Goal: Task Accomplishment & Management: Use online tool/utility

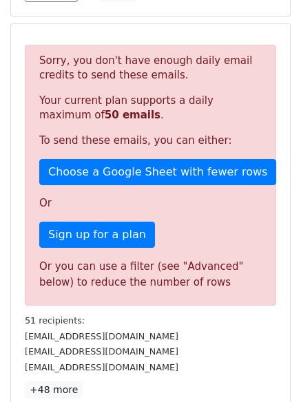
scroll to position [403, 0]
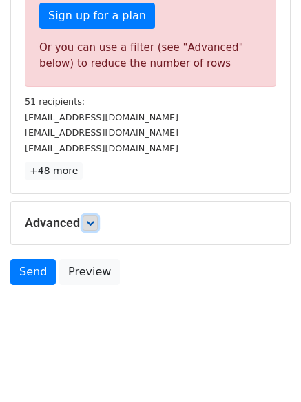
click at [94, 222] on icon at bounding box center [90, 223] width 8 height 8
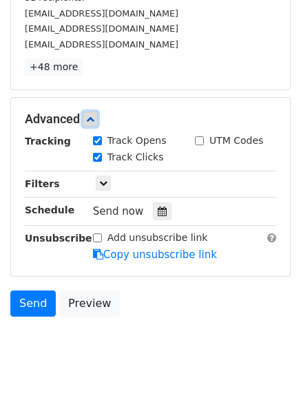
scroll to position [508, 0]
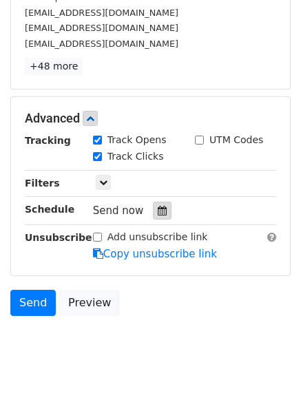
click at [158, 207] on icon at bounding box center [162, 211] width 9 height 10
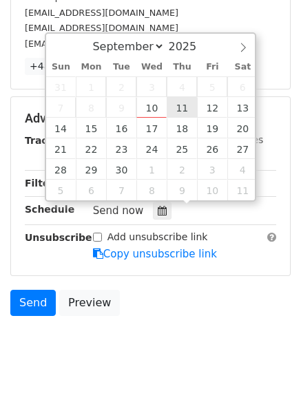
type input "2025-09-11 12:00"
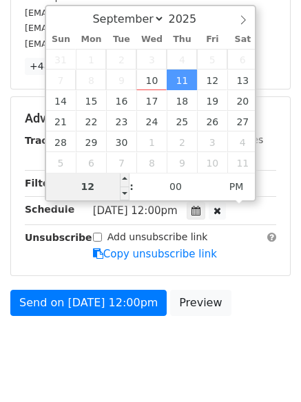
click at [108, 198] on input "12" at bounding box center [88, 187] width 84 height 28
click at [102, 185] on input "121" at bounding box center [88, 187] width 84 height 28
type input "1"
type input "2025-09-11 01:00"
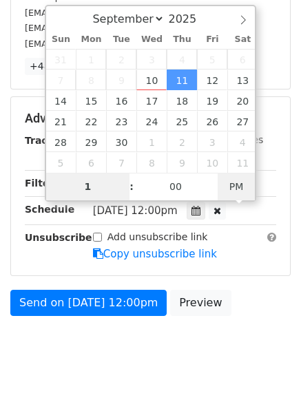
type input "01"
click at [251, 182] on span "PM" at bounding box center [237, 187] width 38 height 28
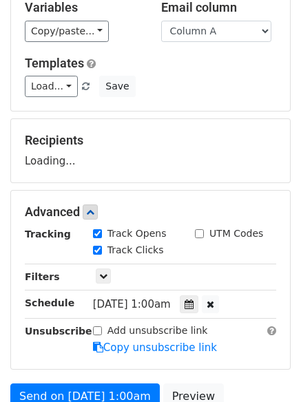
scroll to position [0, 0]
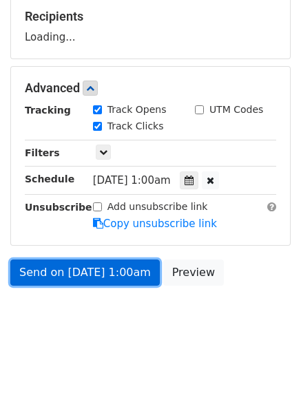
click at [130, 268] on link "Send on Sep 11 at 1:00am" at bounding box center [85, 273] width 150 height 26
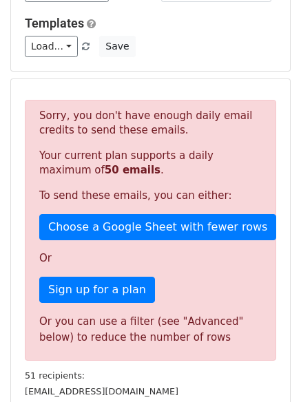
scroll to position [276, 0]
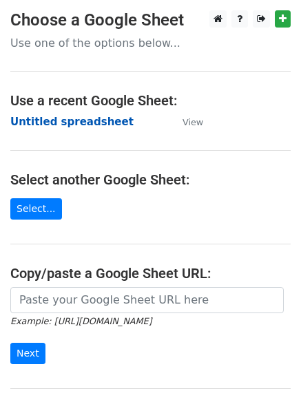
click at [81, 127] on strong "Untitled spreadsheet" at bounding box center [71, 122] width 123 height 12
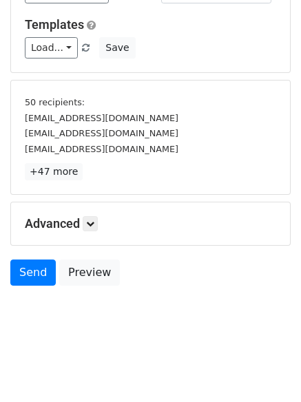
scroll to position [128, 0]
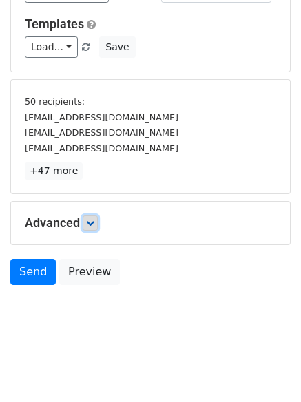
click at [92, 219] on icon at bounding box center [90, 223] width 8 height 8
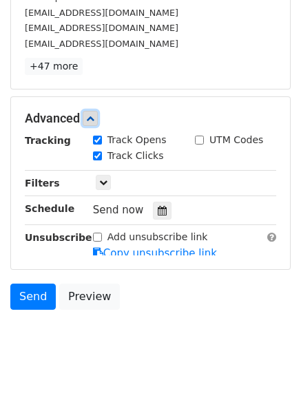
scroll to position [234, 0]
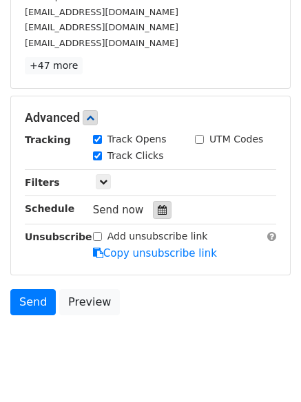
click at [158, 212] on icon at bounding box center [162, 210] width 9 height 10
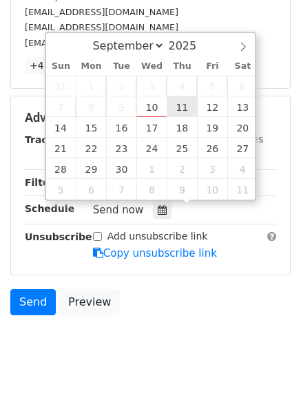
type input "2025-09-11 12:00"
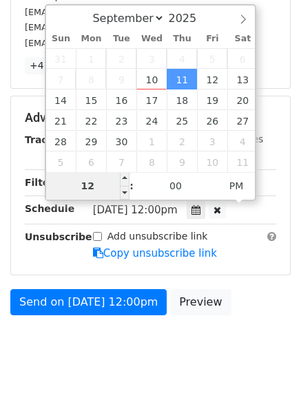
scroll to position [213, 0]
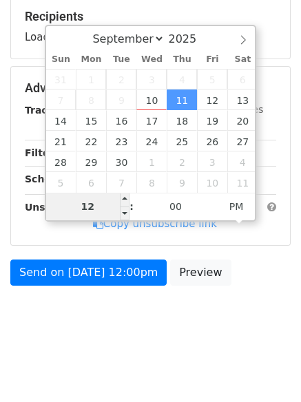
type input "1"
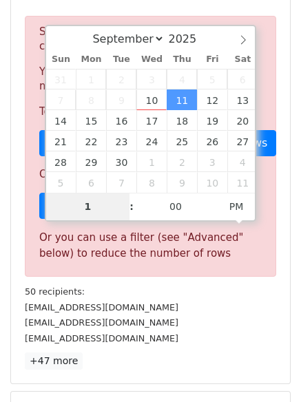
scroll to position [240, 0]
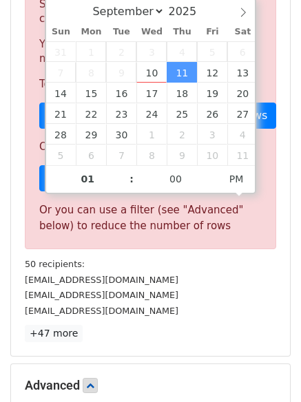
click at [223, 207] on div "Or you can use a filter (see "Advanced" below) to reduce the number of rows" at bounding box center [150, 218] width 223 height 31
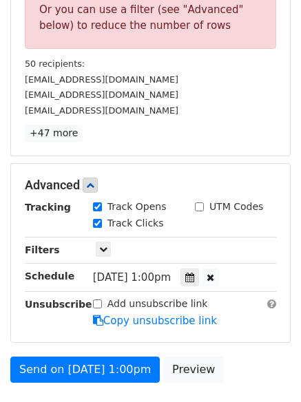
scroll to position [447, 0]
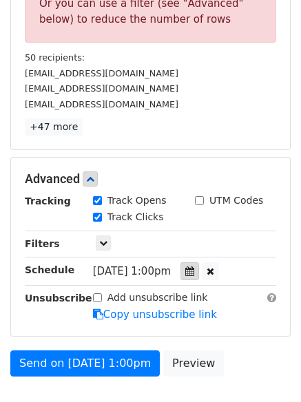
click at [194, 273] on icon at bounding box center [189, 272] width 9 height 10
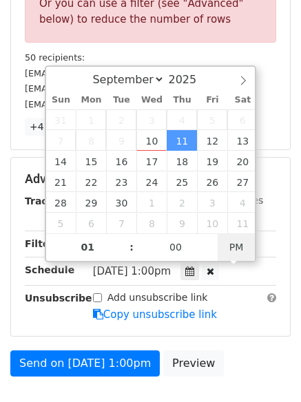
type input "2025-09-11 01:00"
click at [239, 246] on span "PM" at bounding box center [237, 248] width 38 height 28
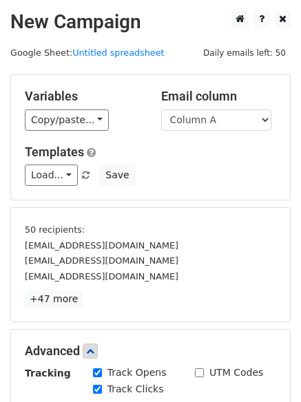
scroll to position [313, 0]
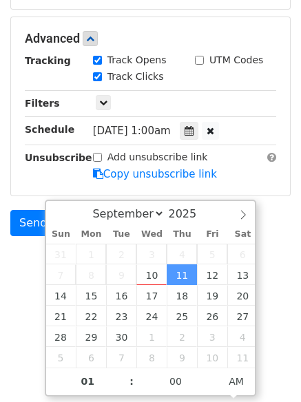
click at [21, 315] on html "New Campaign Daily emails left: 50 Google Sheet: Untitled spreadsheet Variables…" at bounding box center [150, 20] width 301 height 666
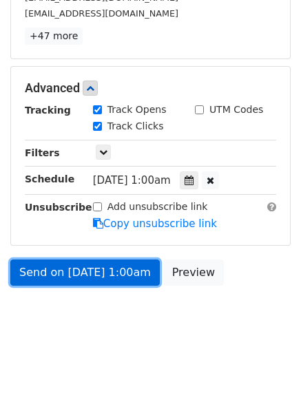
click at [45, 271] on link "Send on Sep 11 at 1:00am" at bounding box center [85, 273] width 150 height 26
click at [125, 275] on link "Send on Sep 11 at 1:00am" at bounding box center [85, 273] width 150 height 26
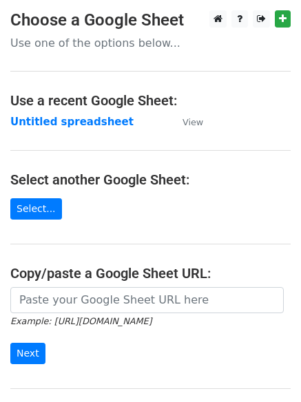
click at [92, 124] on strong "Untitled spreadsheet" at bounding box center [71, 122] width 123 height 12
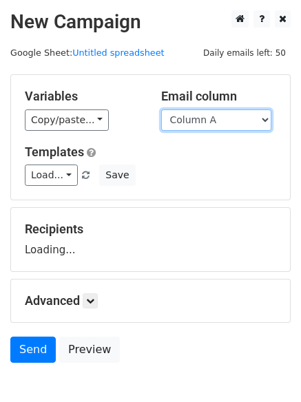
click at [214, 112] on select "Column A Column B Column C Column D Column E" at bounding box center [216, 120] width 110 height 21
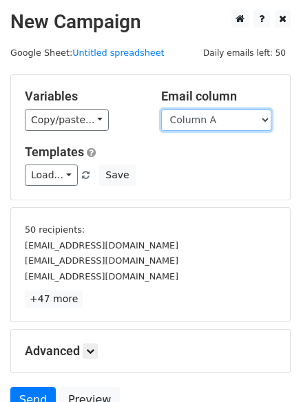
click at [209, 120] on select "Column A Column B Column C Column D Column E" at bounding box center [216, 120] width 110 height 21
select select "Column B"
click at [161, 110] on select "Column A Column B Column C Column D Column E" at bounding box center [216, 120] width 110 height 21
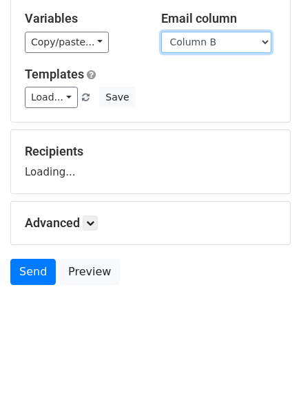
scroll to position [78, 0]
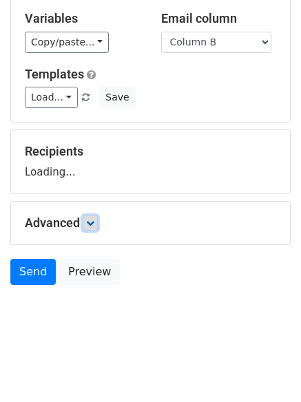
click at [94, 224] on icon at bounding box center [90, 223] width 8 height 8
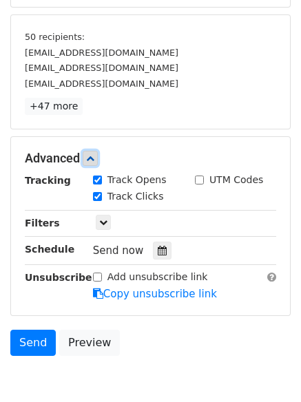
scroll to position [213, 0]
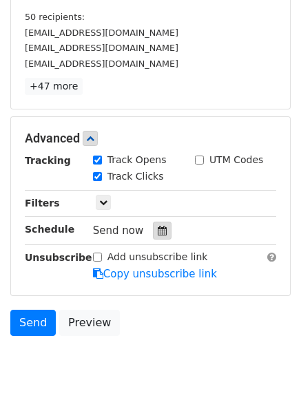
click at [158, 227] on icon at bounding box center [162, 231] width 9 height 10
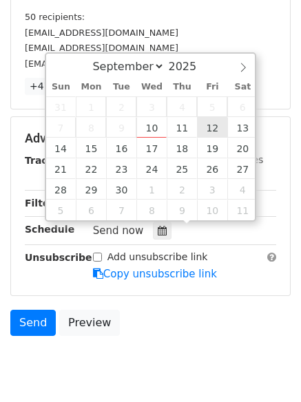
type input "2025-09-12 12:00"
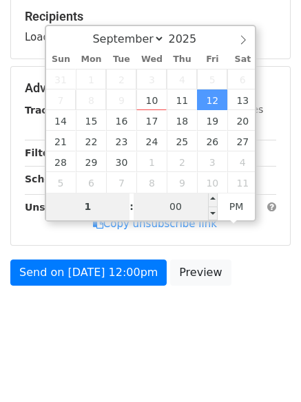
type input "1"
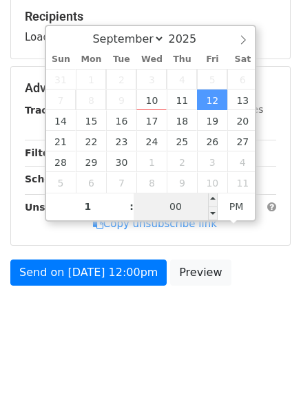
type input "2025-09-12 13:00"
type input "01"
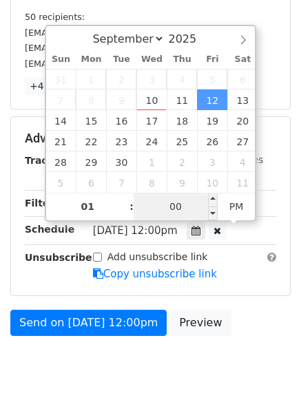
click at [180, 212] on input "00" at bounding box center [176, 207] width 84 height 28
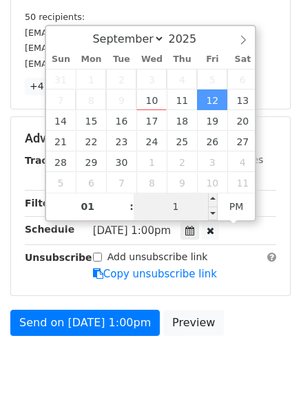
type input "11"
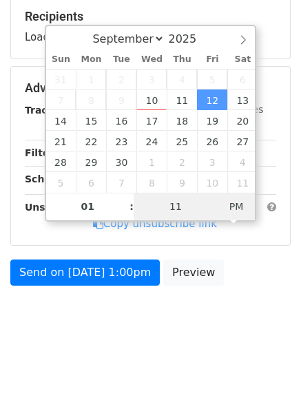
type input "2025-09-12 01:11"
click at [232, 211] on span "PM" at bounding box center [237, 207] width 38 height 28
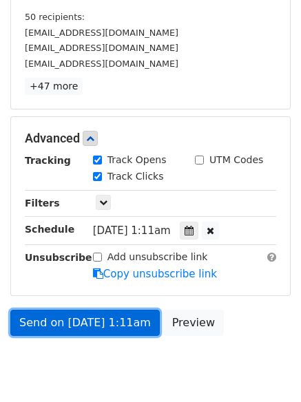
click at [121, 326] on link "Send on Sep 12 at 1:11am" at bounding box center [85, 323] width 150 height 26
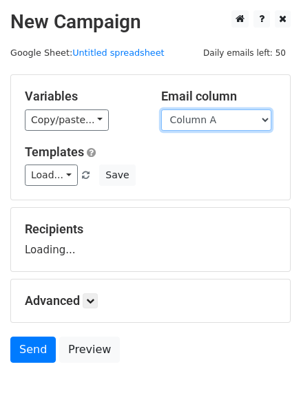
click at [208, 119] on select "Column A Column B Column C Column D Column E" at bounding box center [216, 120] width 110 height 21
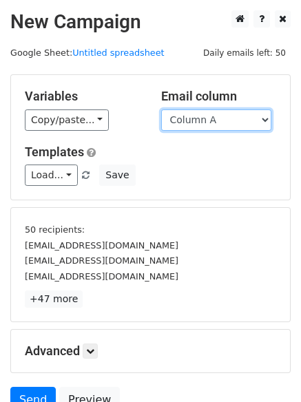
click at [219, 123] on select "Column A Column B Column C Column D Column E" at bounding box center [216, 120] width 110 height 21
select select "Column C"
click at [161, 110] on select "Column A Column B Column C Column D Column E" at bounding box center [216, 120] width 110 height 21
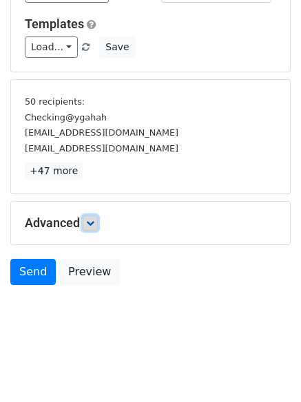
click at [90, 222] on icon at bounding box center [90, 223] width 8 height 8
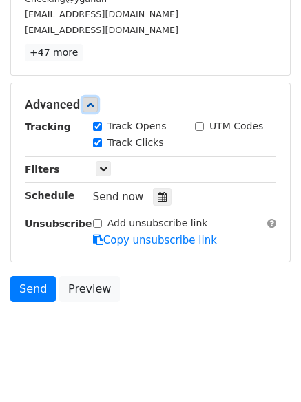
scroll to position [263, 0]
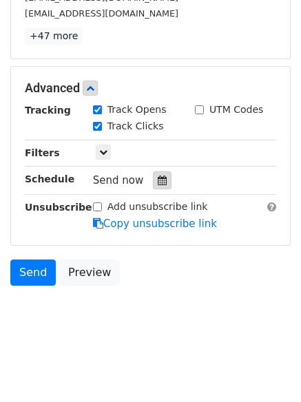
click at [161, 177] on div at bounding box center [162, 181] width 19 height 18
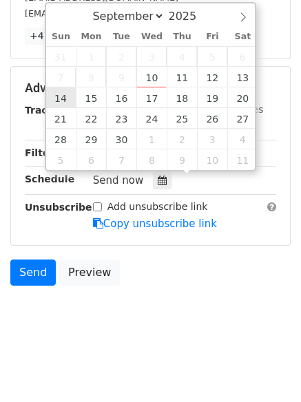
type input "[DATE] 12:00"
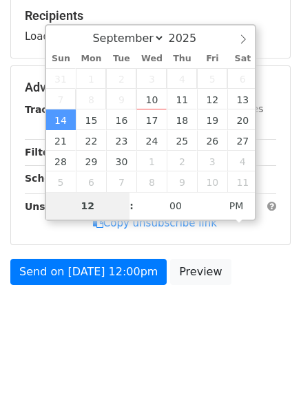
scroll to position [213, 0]
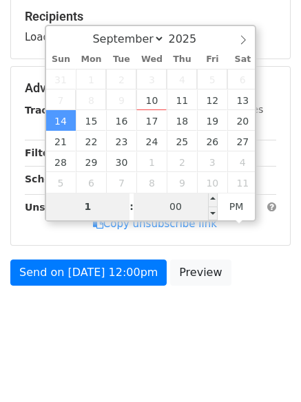
type input "1"
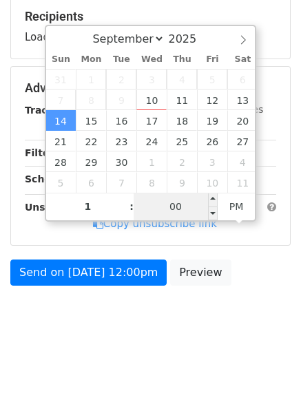
type input "[DATE] 13:00"
type input "01"
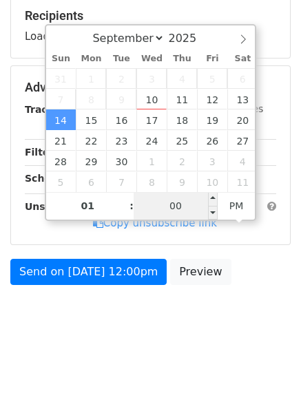
click at [192, 206] on label "Add unsubscribe link" at bounding box center [157, 206] width 101 height 14
click at [102, 206] on input "Add unsubscribe link" at bounding box center [97, 206] width 9 height 9
checkbox input "true"
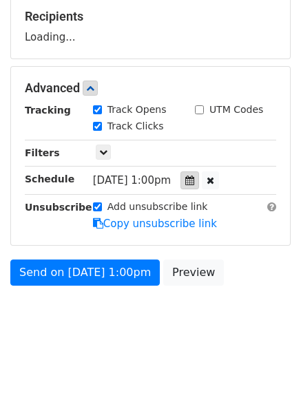
click at [197, 183] on div at bounding box center [190, 181] width 19 height 18
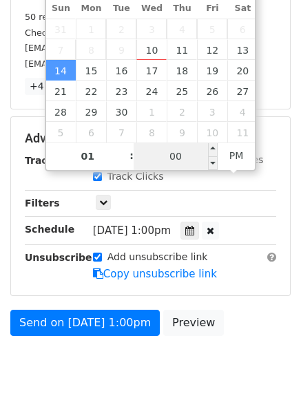
click at [192, 154] on input "00" at bounding box center [176, 157] width 84 height 28
type input "33"
type input "[DATE] 01:33"
click at [247, 153] on span "PM" at bounding box center [237, 156] width 38 height 28
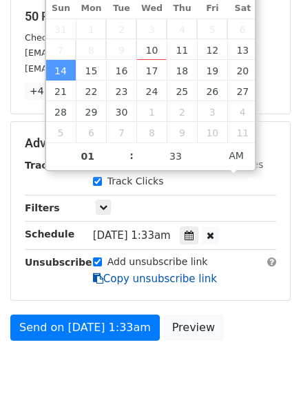
drag, startPoint x: 103, startPoint y: 259, endPoint x: 116, endPoint y: 283, distance: 26.8
click at [103, 259] on div "Add unsubscribe link" at bounding box center [150, 262] width 115 height 14
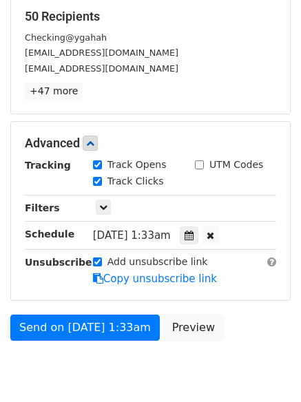
click at [99, 260] on input "Add unsubscribe link" at bounding box center [97, 262] width 9 height 9
checkbox input "false"
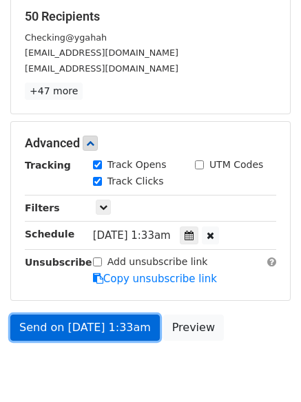
click at [123, 331] on link "Send on Sep 14 at 1:33am" at bounding box center [85, 328] width 150 height 26
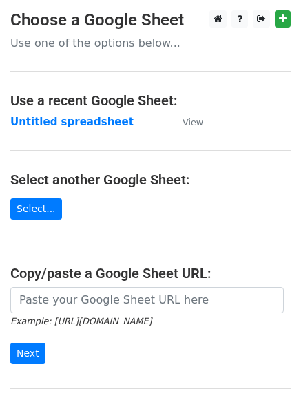
click at [74, 131] on main "Choose a Google Sheet Use one of the options below... Use a recent Google Sheet…" at bounding box center [150, 224] width 301 height 428
click at [76, 130] on td "Untitled spreadsheet" at bounding box center [89, 122] width 158 height 16
click at [61, 141] on main "Choose a Google Sheet Use one of the options below... Use a recent Google Sheet…" at bounding box center [150, 224] width 301 height 428
click at [48, 107] on h4 "Use a recent Google Sheet:" at bounding box center [150, 100] width 280 height 17
click at [55, 125] on strong "Untitled spreadsheet" at bounding box center [71, 122] width 123 height 12
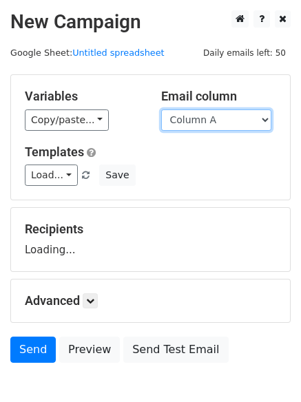
drag, startPoint x: 0, startPoint y: 0, endPoint x: 201, endPoint y: 130, distance: 238.7
click at [202, 125] on select "Column A Column B Column C Column D Column E" at bounding box center [216, 120] width 110 height 21
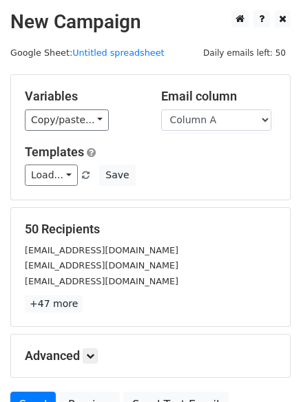
click at [190, 210] on div "50 Recipients [EMAIL_ADDRESS][DOMAIN_NAME] [EMAIL_ADDRESS][DOMAIN_NAME] [EMAIL_…" at bounding box center [150, 267] width 279 height 119
click at [225, 121] on select "Column A Column B Column C Column D Column E" at bounding box center [216, 120] width 110 height 21
select select "Column E"
click at [161, 110] on select "Column A Column B Column C Column D Column E" at bounding box center [216, 120] width 110 height 21
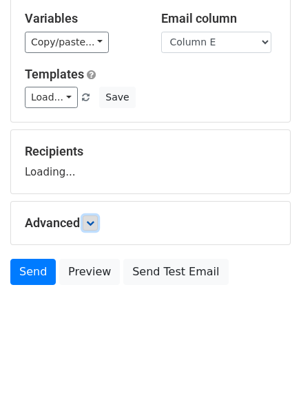
click at [96, 230] on link at bounding box center [90, 223] width 15 height 15
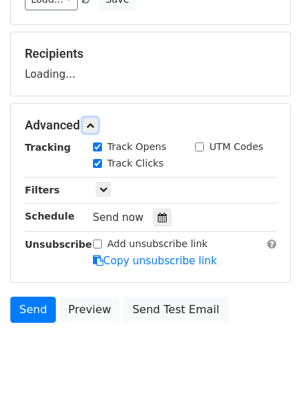
scroll to position [177, 0]
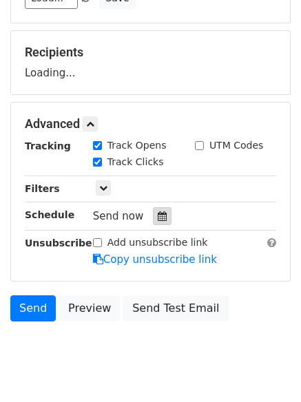
click at [158, 221] on icon at bounding box center [162, 217] width 9 height 10
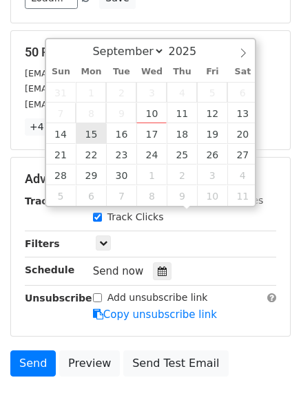
type input "[DATE] 12:00"
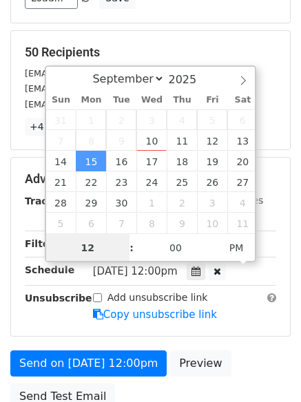
scroll to position [1, 0]
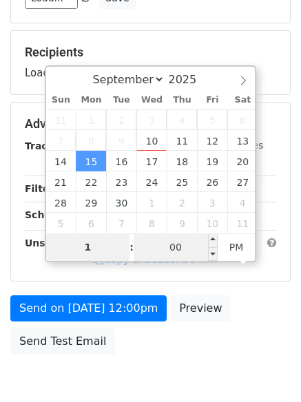
type input "1"
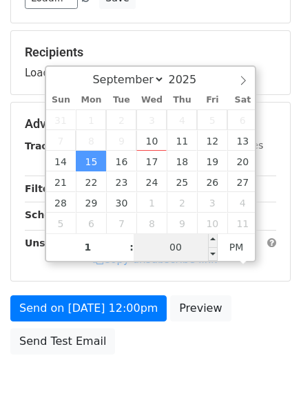
type input "[DATE] 13:00"
type input "01"
click at [182, 249] on input "00" at bounding box center [176, 248] width 84 height 28
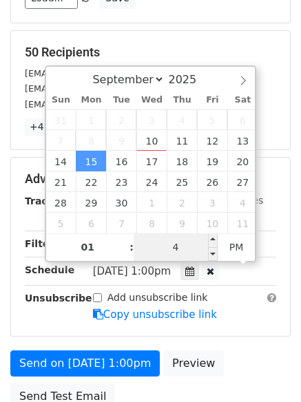
type input "44"
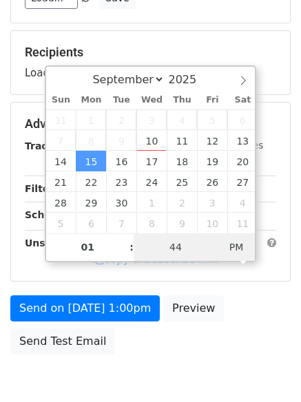
type input "[DATE] 01:44"
click at [234, 249] on span "AM" at bounding box center [237, 248] width 38 height 28
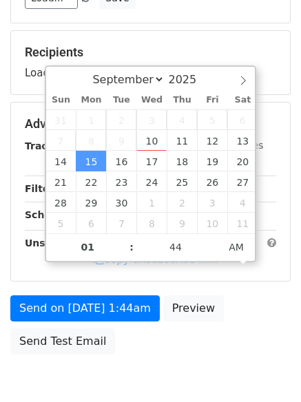
click at [132, 370] on body "New Campaign Daily emails left: 50 Google Sheet: Untitled spreadsheet Variables…" at bounding box center [150, 125] width 301 height 584
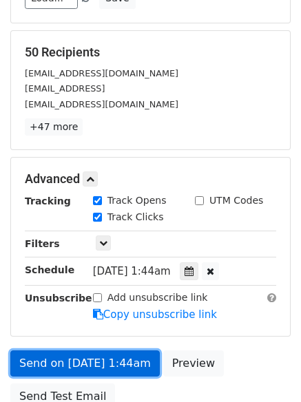
click at [134, 364] on link "Send on [DATE] 1:44am" at bounding box center [85, 364] width 150 height 26
